Goal: Information Seeking & Learning: Learn about a topic

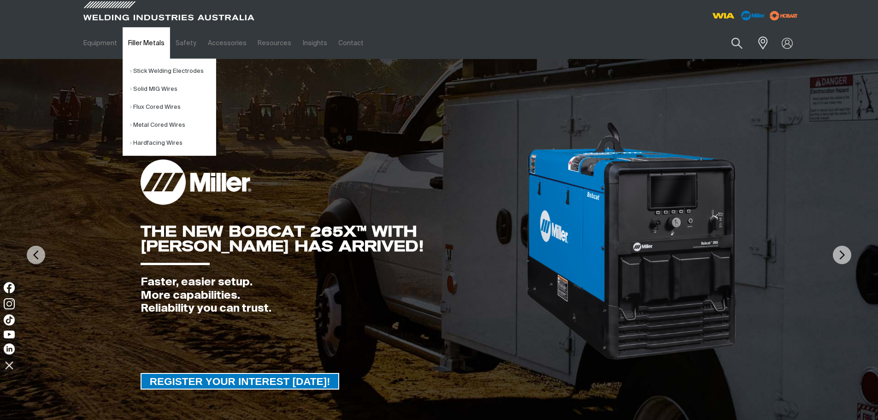
drag, startPoint x: 857, startPoint y: 1, endPoint x: 145, endPoint y: 44, distance: 713.6
click at [145, 44] on link "Filler Metals" at bounding box center [146, 43] width 47 height 32
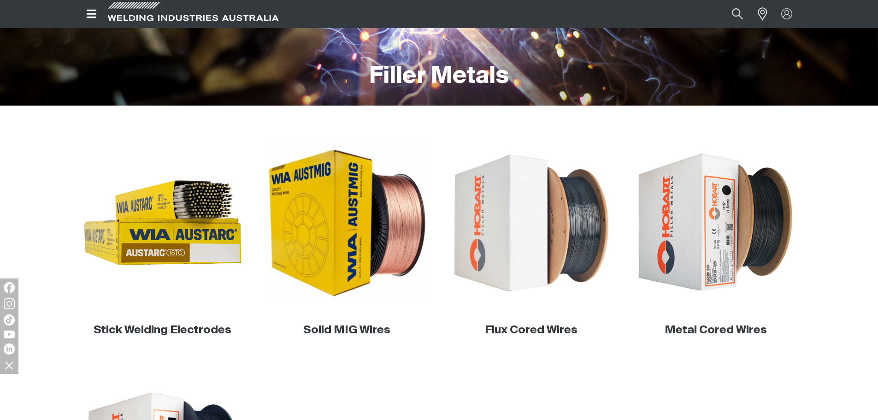
scroll to position [184, 0]
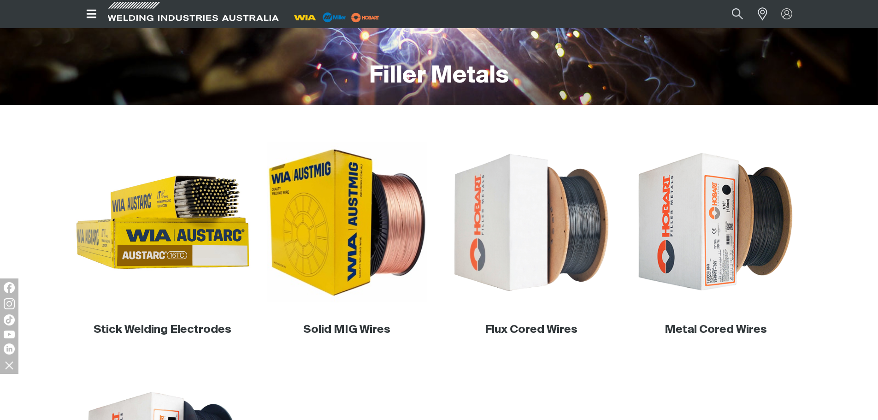
click at [193, 250] on img at bounding box center [162, 222] width 177 height 177
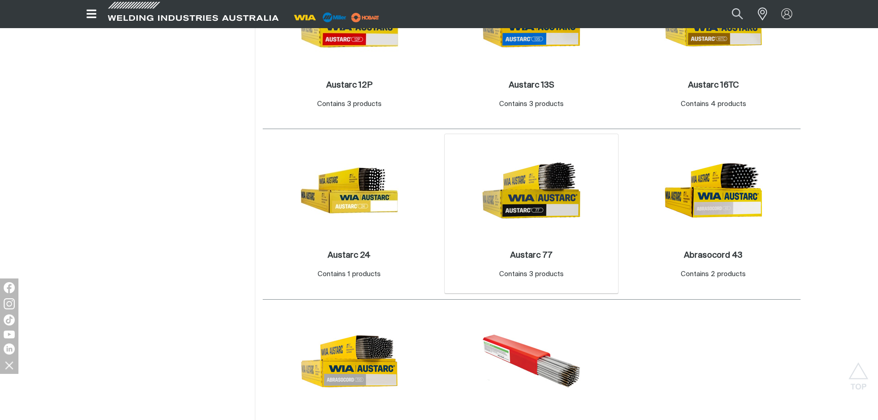
scroll to position [553, 0]
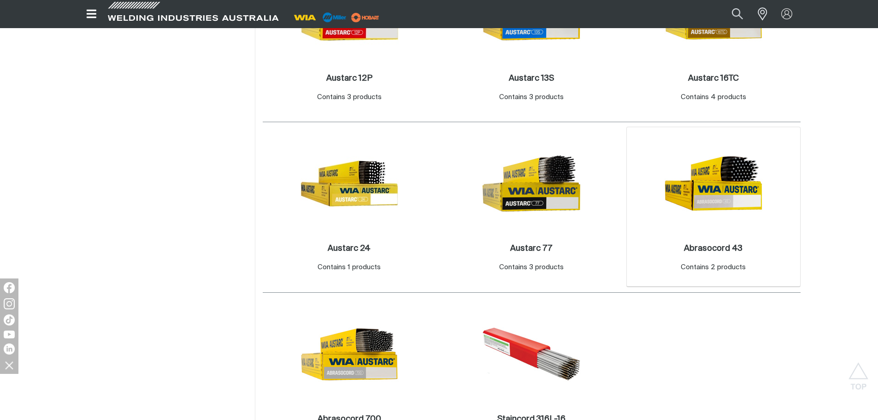
click at [718, 204] on img at bounding box center [713, 183] width 99 height 99
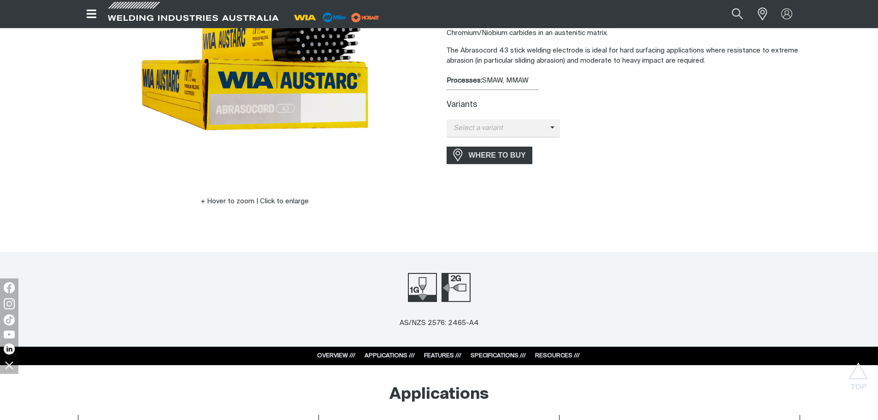
scroll to position [46, 0]
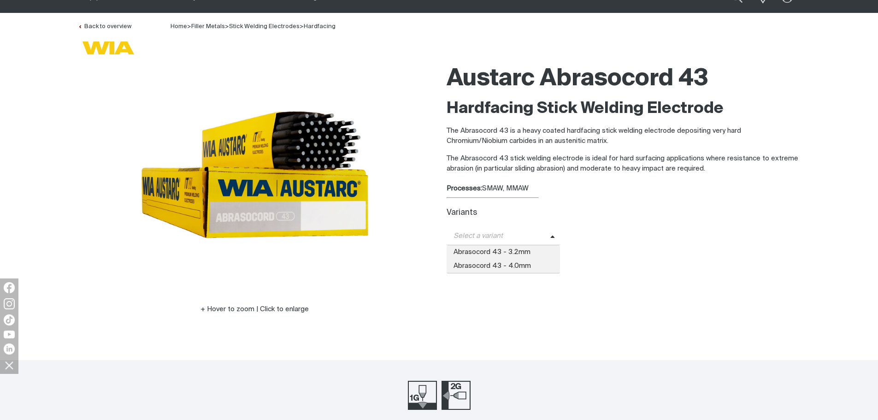
click at [494, 238] on span "Select a variant" at bounding box center [499, 236] width 104 height 11
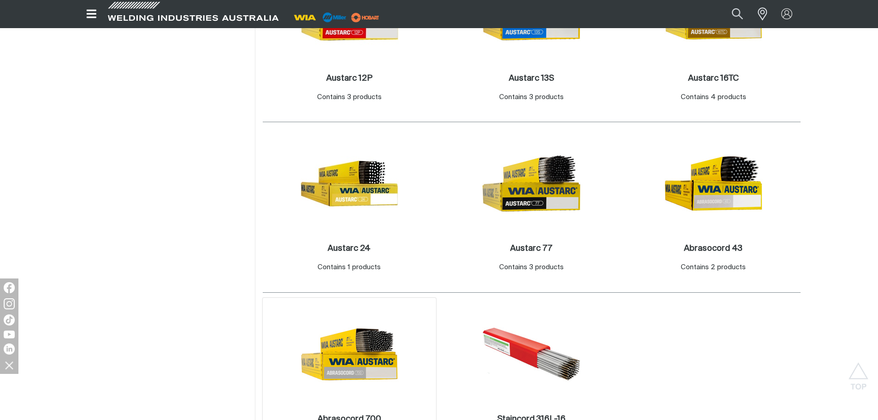
scroll to position [599, 0]
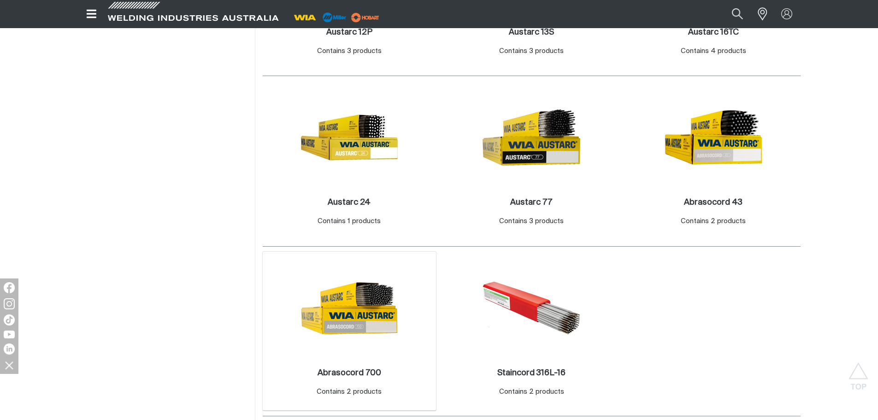
click at [347, 317] on img at bounding box center [349, 308] width 99 height 99
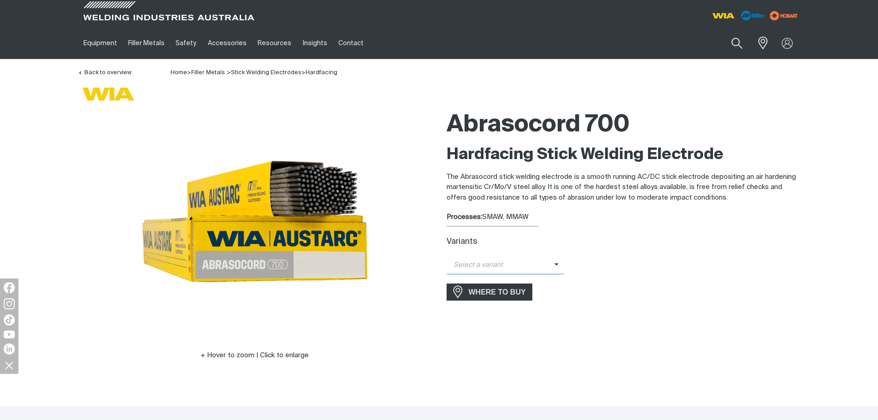
click at [501, 264] on span "Select a variant" at bounding box center [501, 265] width 108 height 11
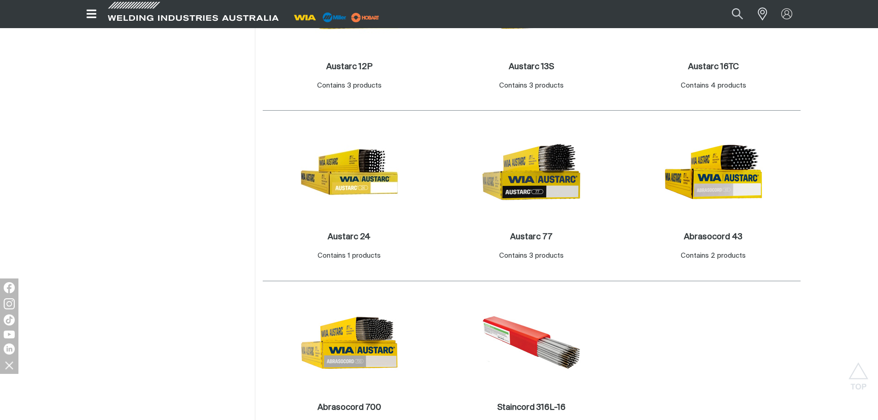
scroll to position [599, 0]
